Goal: Information Seeking & Learning: Compare options

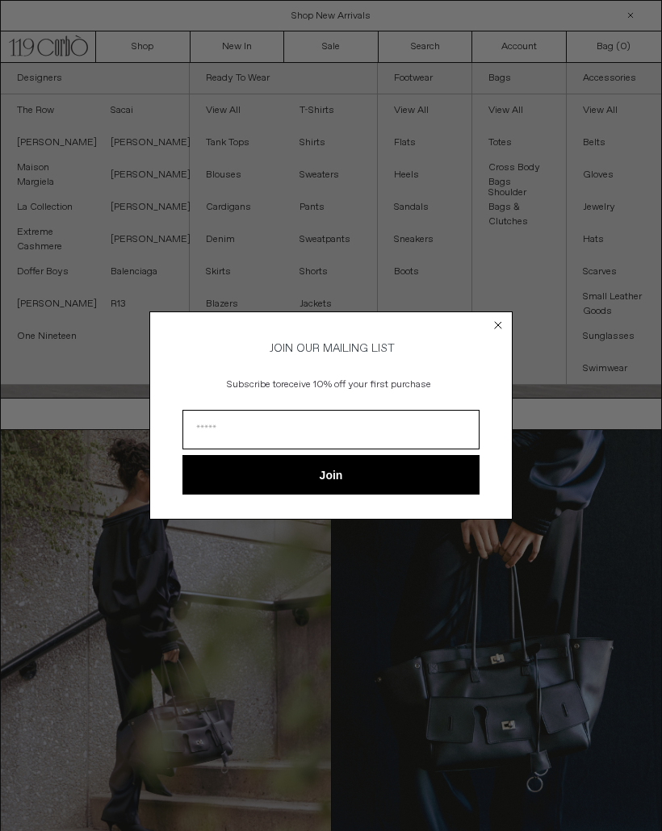
click at [498, 301] on div "Close dialog JOIN OUR MAILING LIST Subscribe to receive 10% off your first purc…" at bounding box center [330, 415] width 363 height 240
click at [499, 303] on div "Close dialog JOIN OUR MAILING LIST Subscribe to receive 10% off your first purc…" at bounding box center [330, 415] width 363 height 240
click at [497, 317] on circle "Close dialog" at bounding box center [498, 324] width 15 height 15
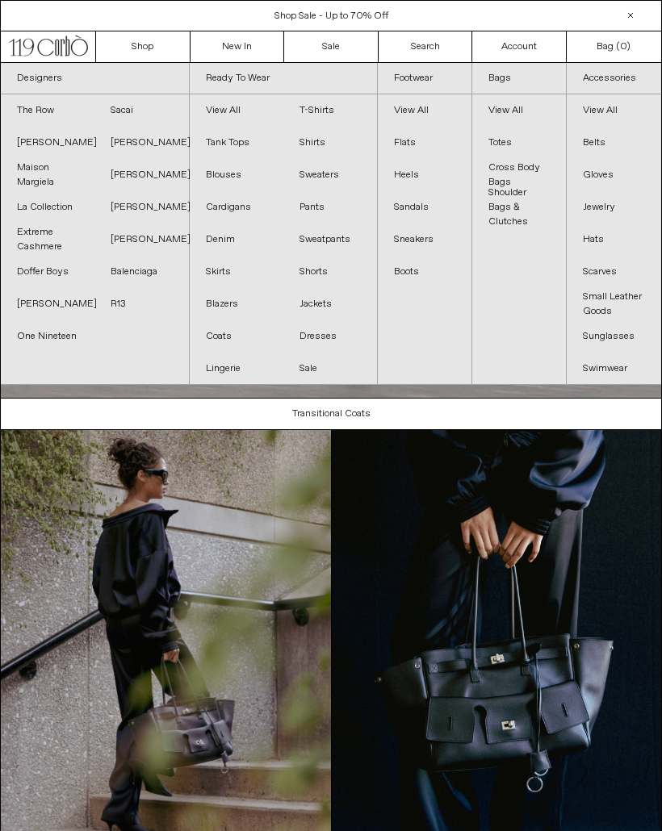
click at [151, 277] on link "Balenciaga" at bounding box center [141, 272] width 94 height 32
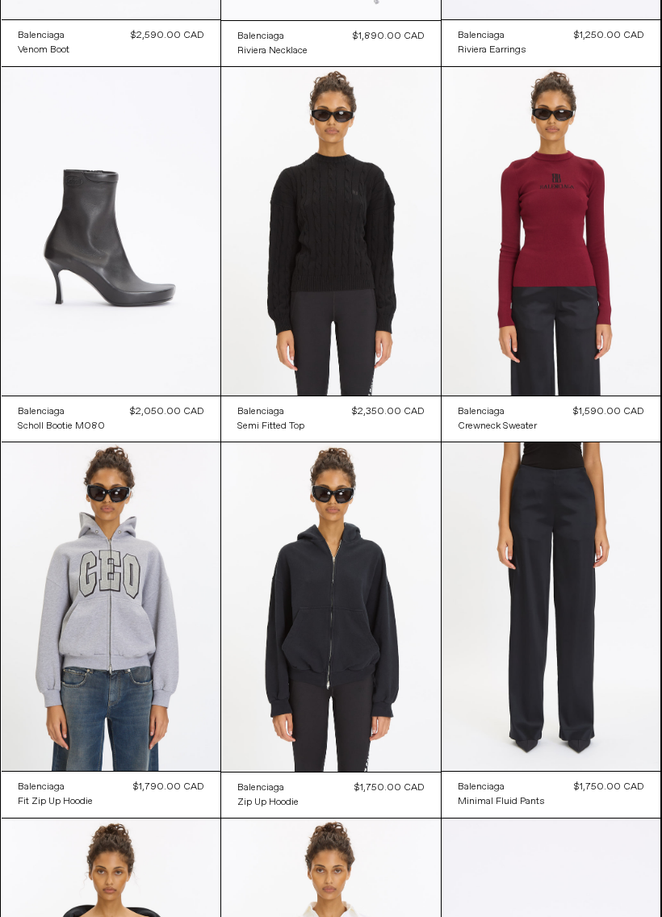
scroll to position [403, 0]
click at [352, 271] on at bounding box center [330, 231] width 219 height 329
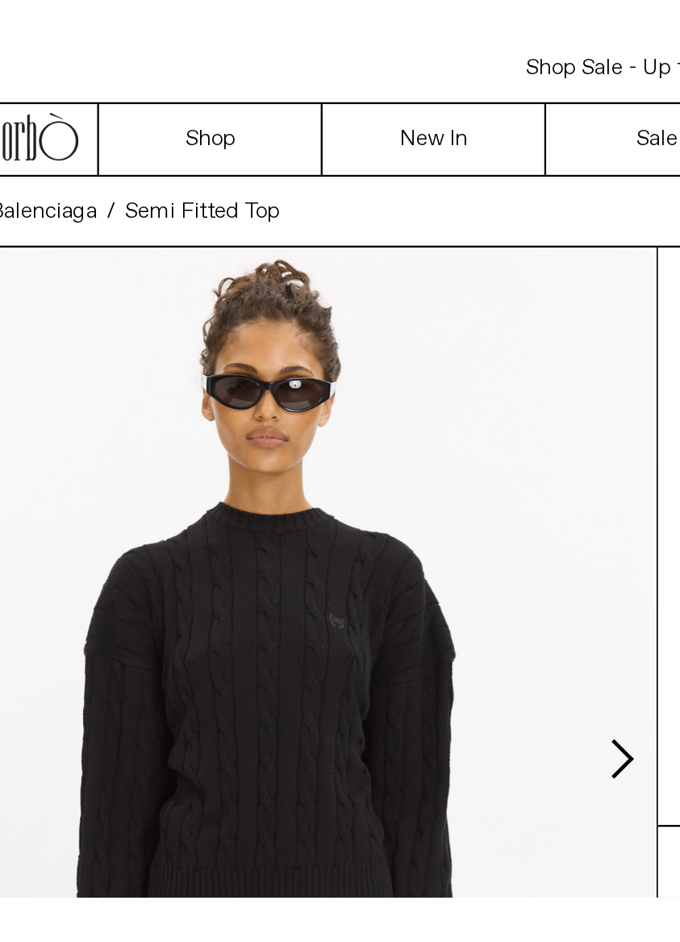
scroll to position [-21, 20]
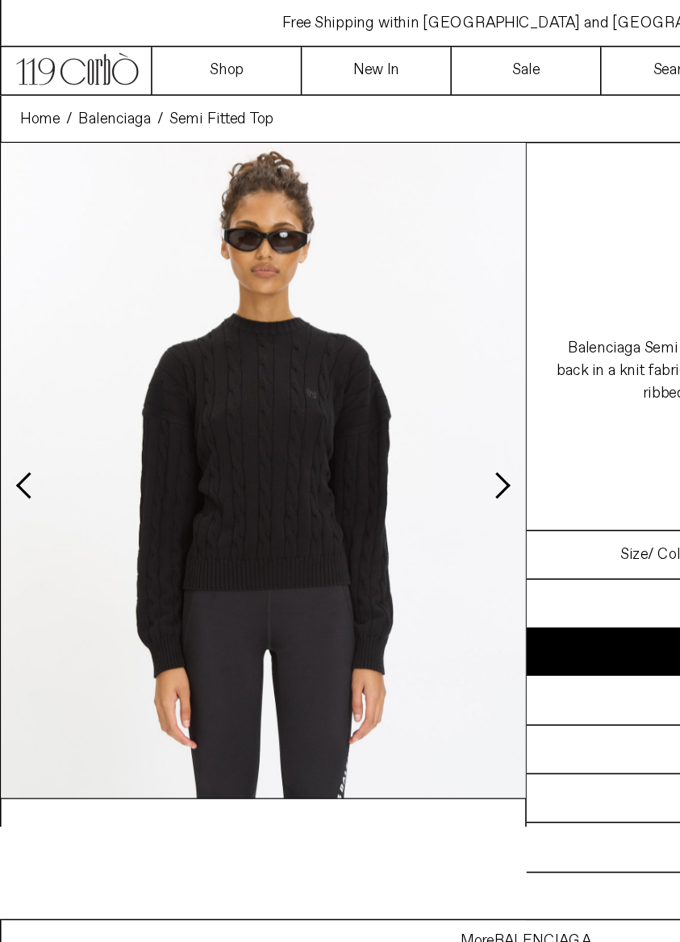
click at [329, 308] on button "Next slide" at bounding box center [323, 315] width 16 height 16
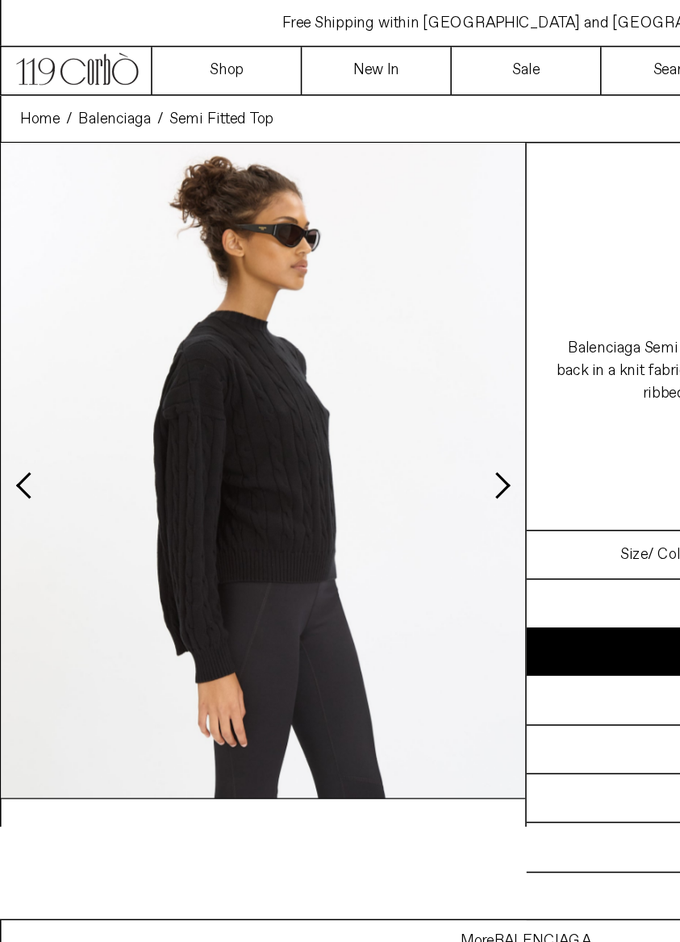
click at [329, 308] on button "Next slide" at bounding box center [323, 315] width 16 height 16
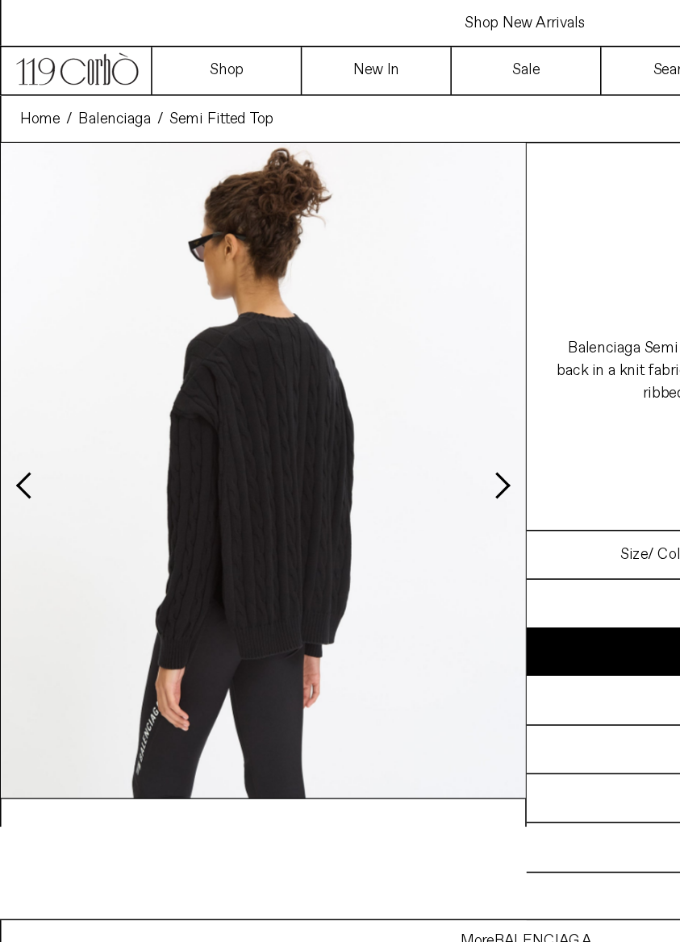
click at [328, 311] on button "Next slide" at bounding box center [323, 315] width 16 height 16
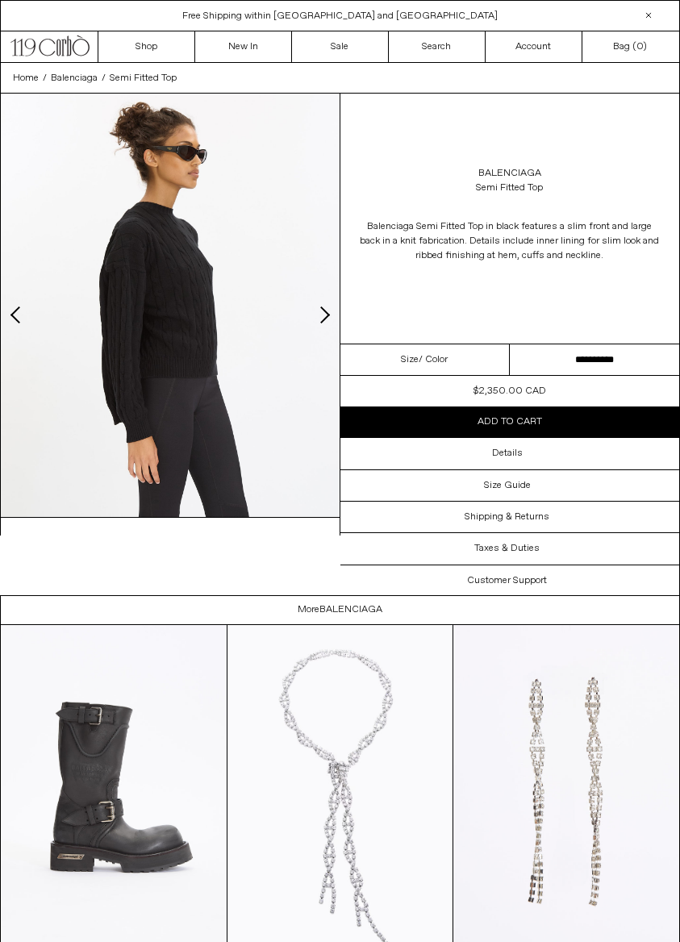
click at [559, 361] on select "**********" at bounding box center [594, 360] width 169 height 31
select select "**********"
click at [574, 358] on select "**********" at bounding box center [594, 360] width 169 height 31
click at [518, 441] on div "Details" at bounding box center [510, 453] width 340 height 31
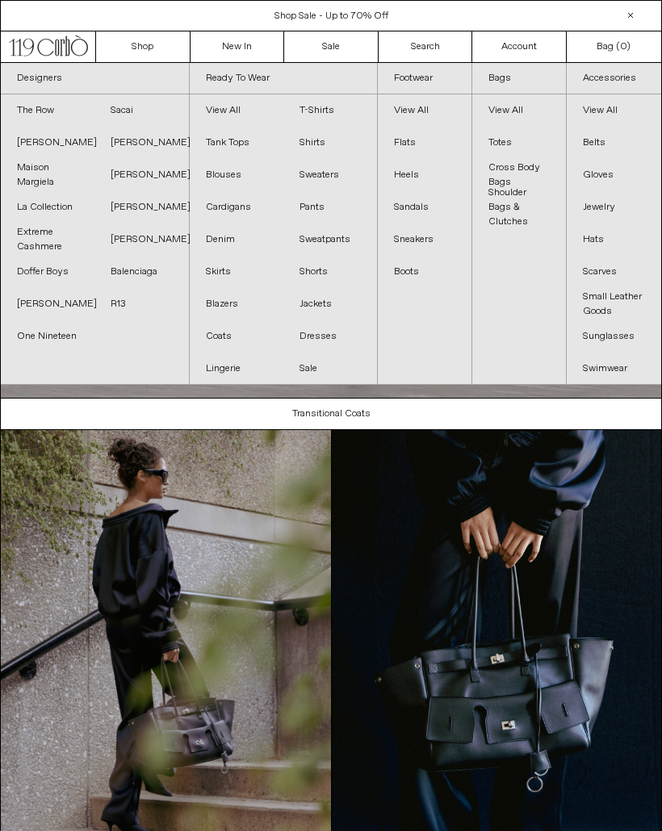
click at [160, 271] on link "Balenciaga" at bounding box center [141, 272] width 94 height 32
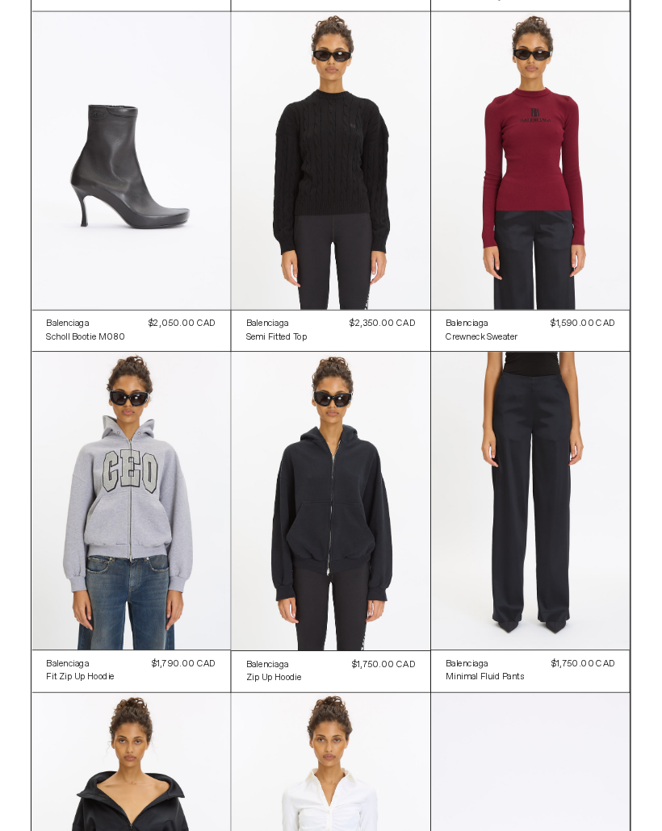
scroll to position [457, 0]
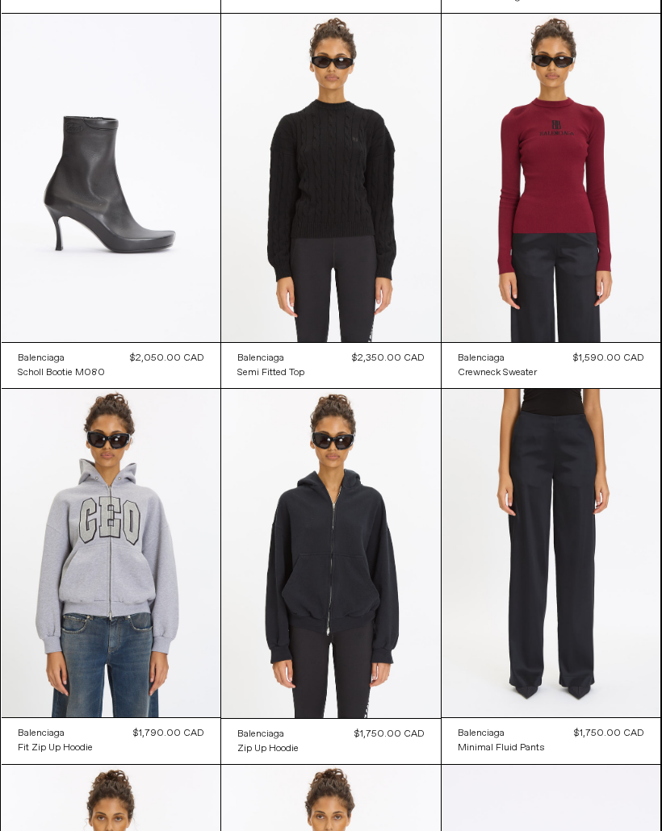
click at [566, 207] on at bounding box center [550, 178] width 219 height 328
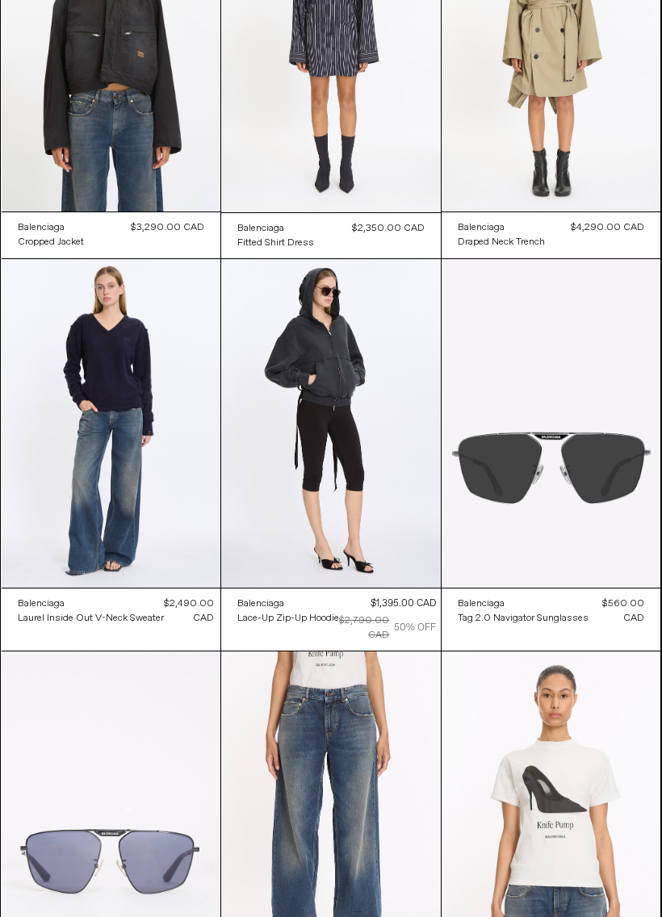
scroll to position [1715, 0]
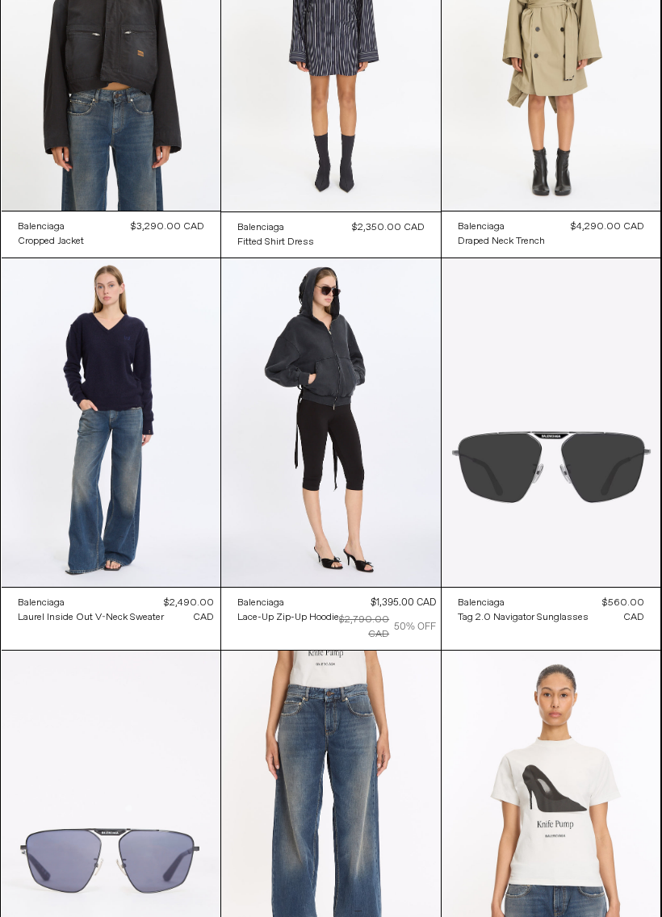
click at [133, 386] on at bounding box center [111, 422] width 219 height 328
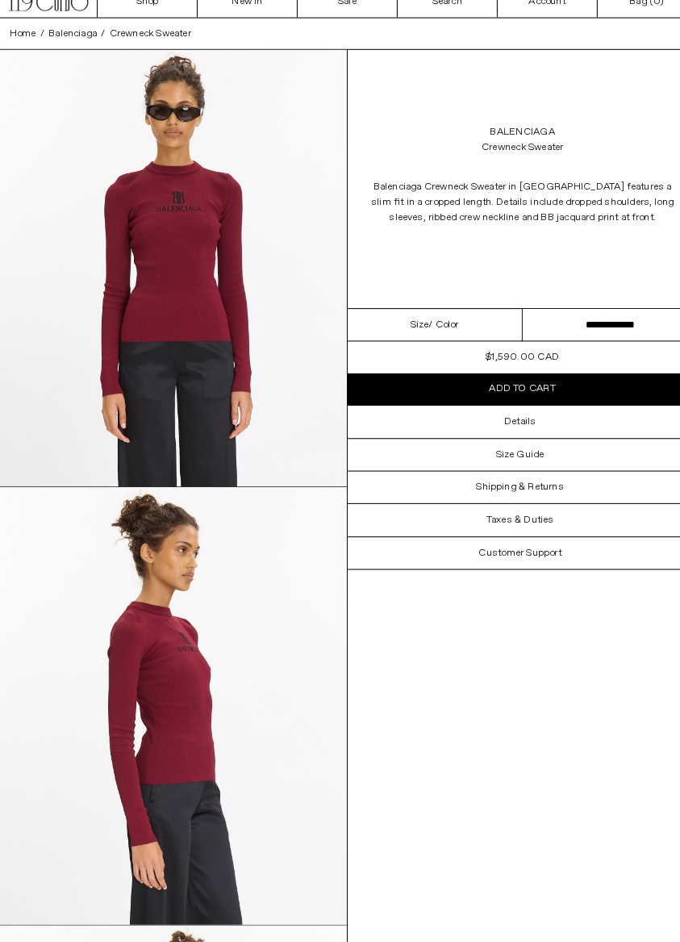
scroll to position [18, 0]
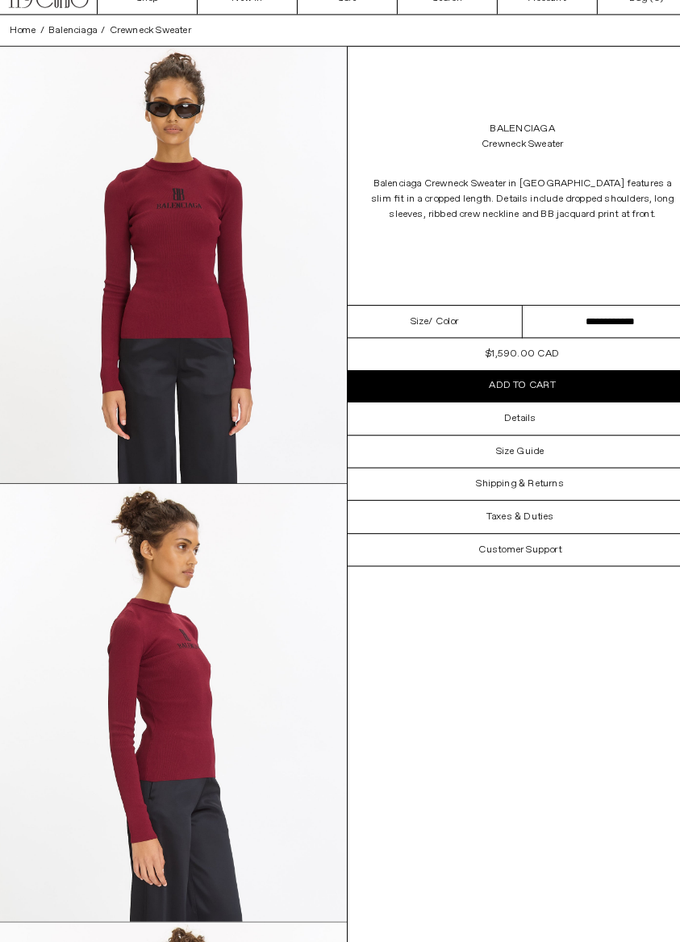
click at [518, 420] on div "Details" at bounding box center [510, 435] width 340 height 31
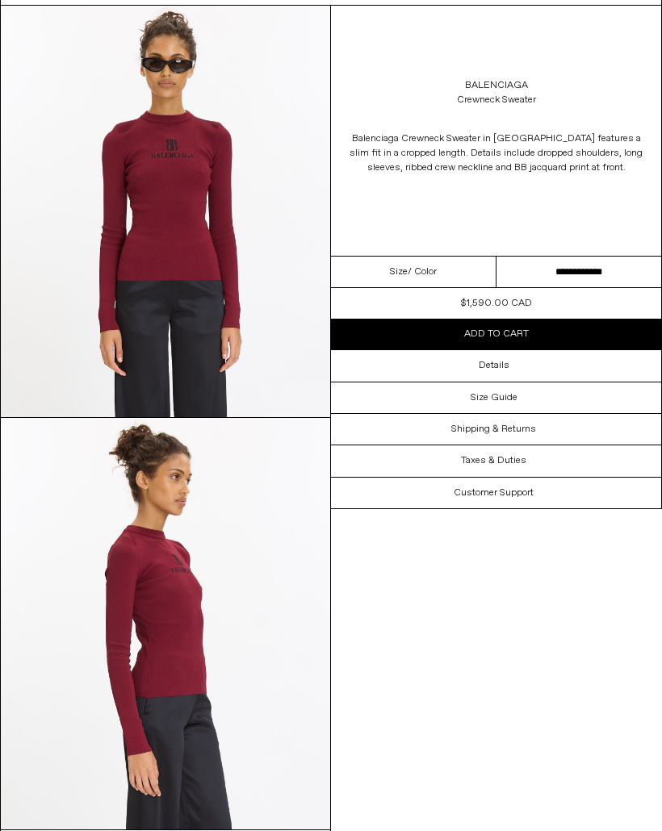
scroll to position [86, 0]
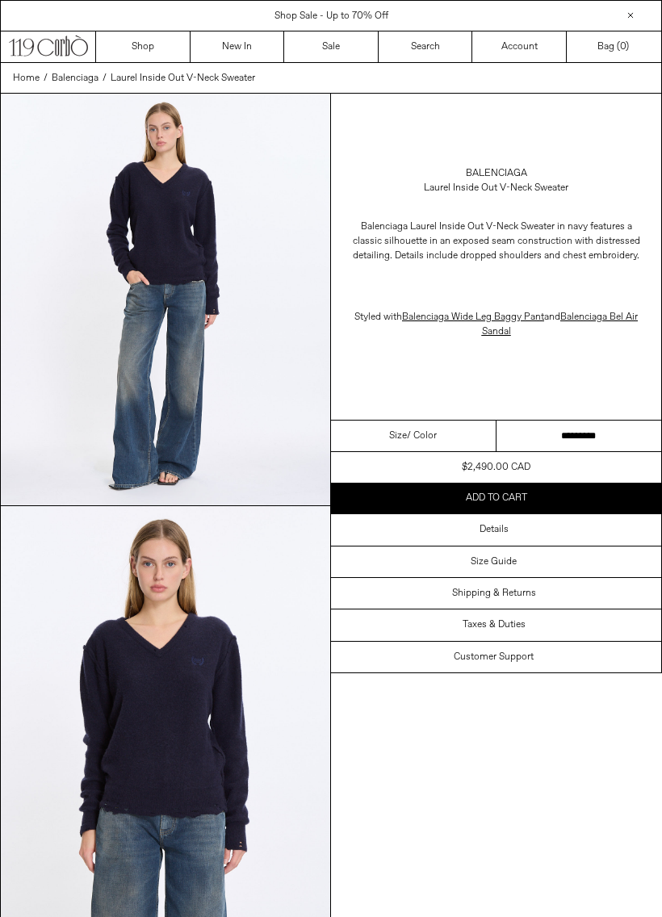
click at [471, 532] on div "Details" at bounding box center [496, 529] width 330 height 31
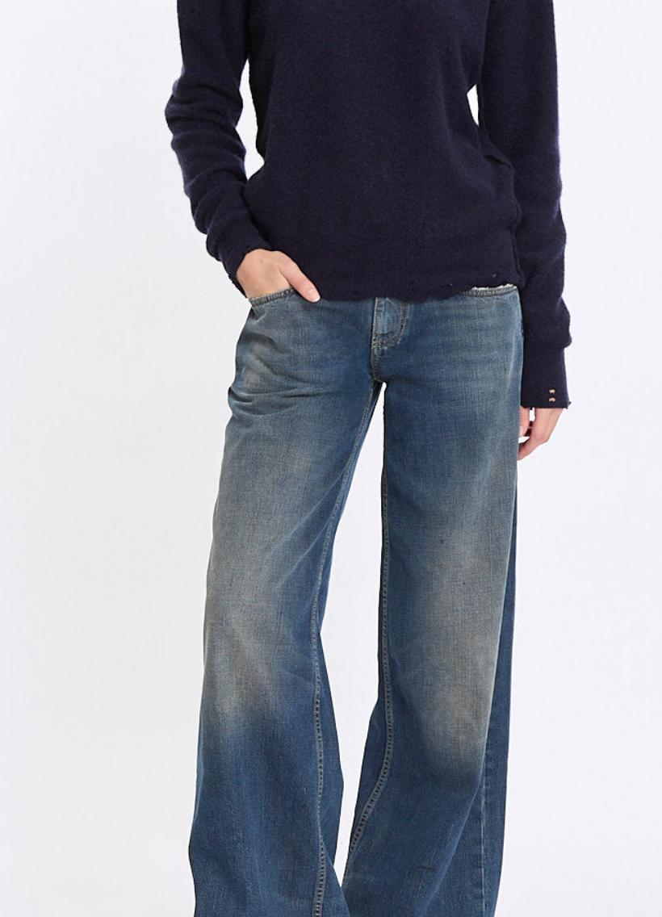
click at [57, 210] on img at bounding box center [165, 300] width 329 height 412
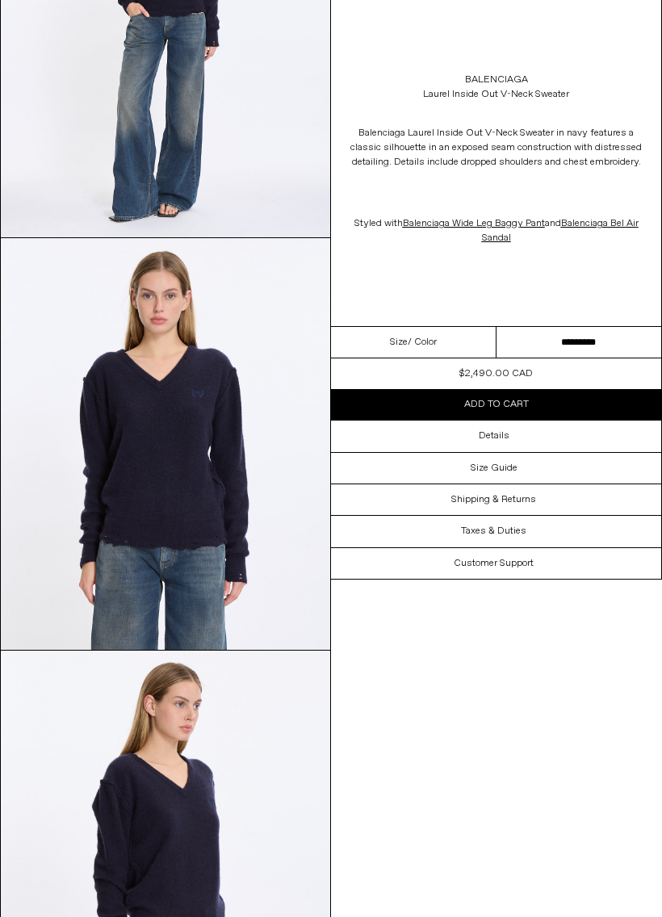
scroll to position [199, 0]
